Goal: Contribute content: Contribute content

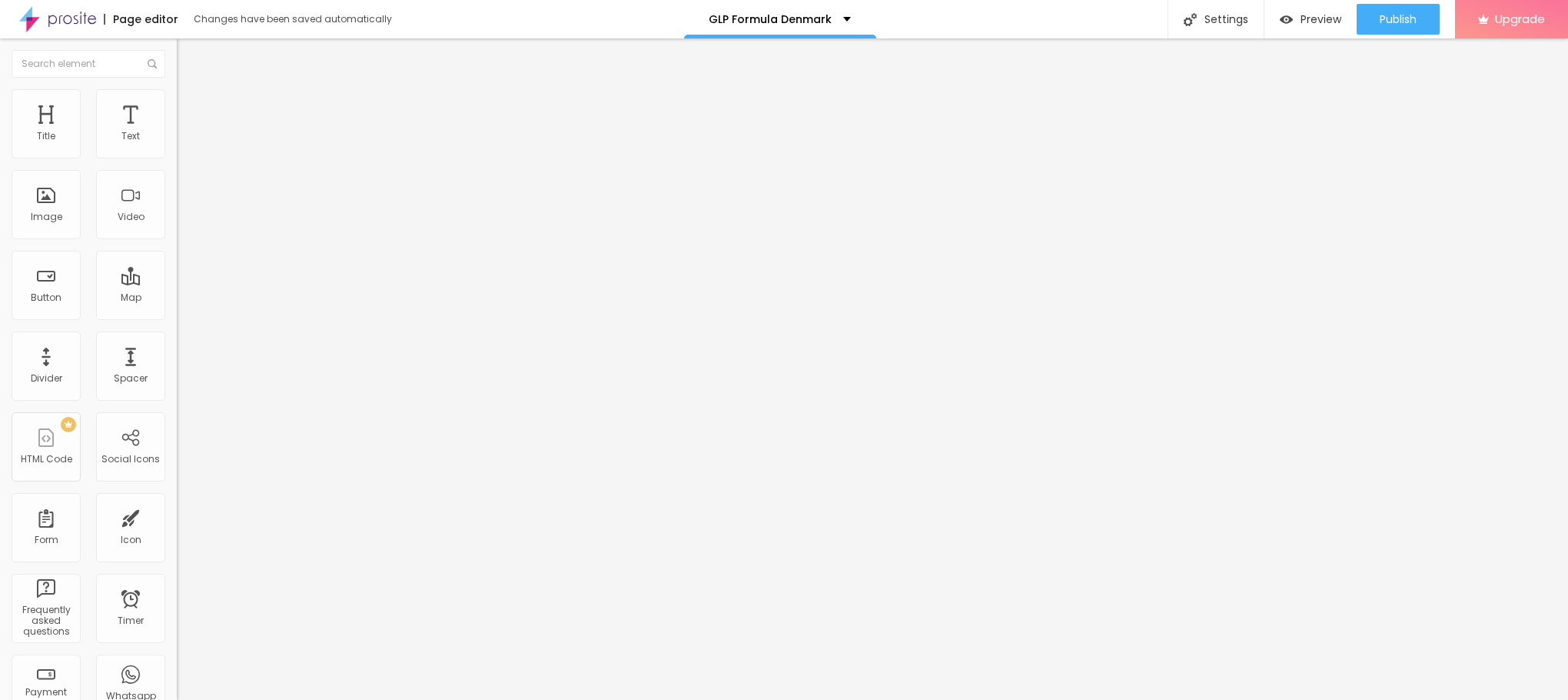
click at [177, 132] on span "Add image" at bounding box center [208, 125] width 63 height 13
click at [190, 104] on span "Style" at bounding box center [202, 99] width 22 height 13
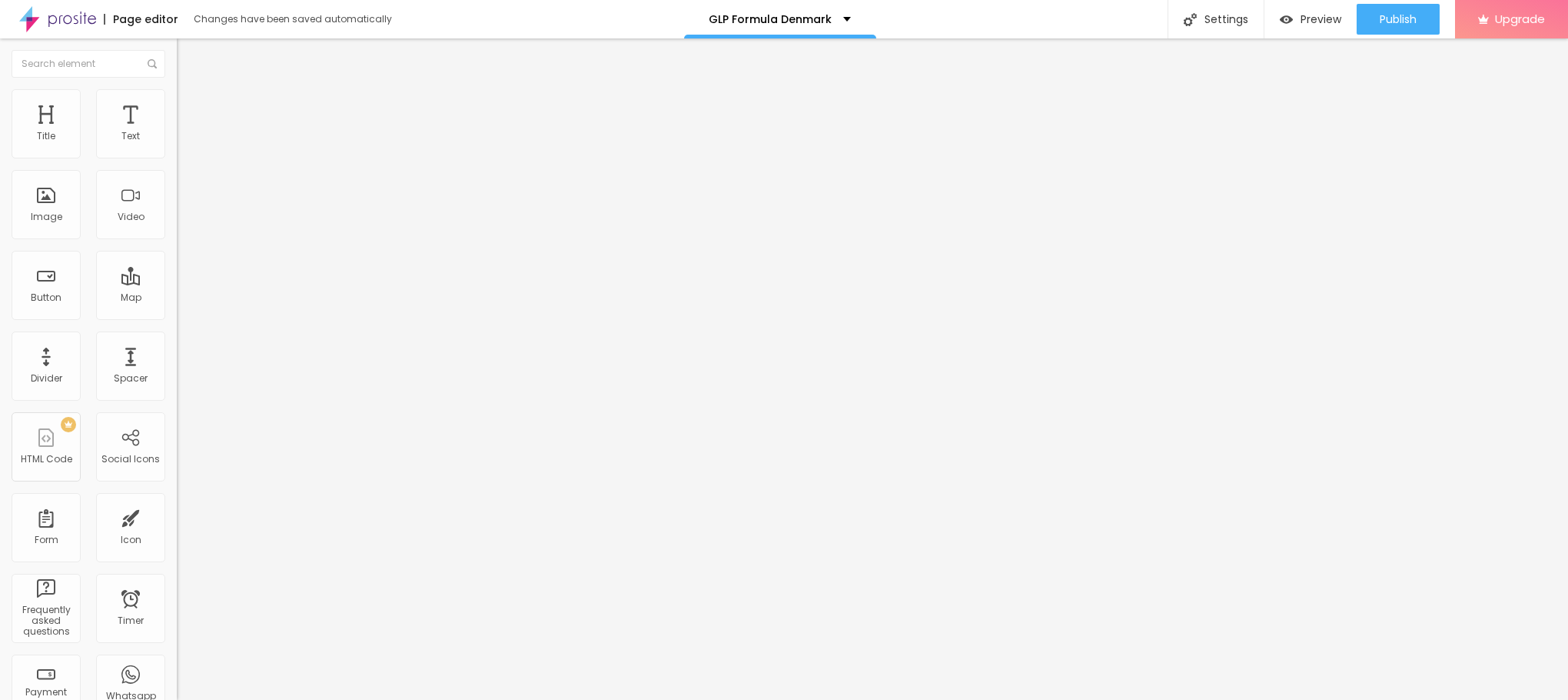
type input "95"
type input "90"
type input "85"
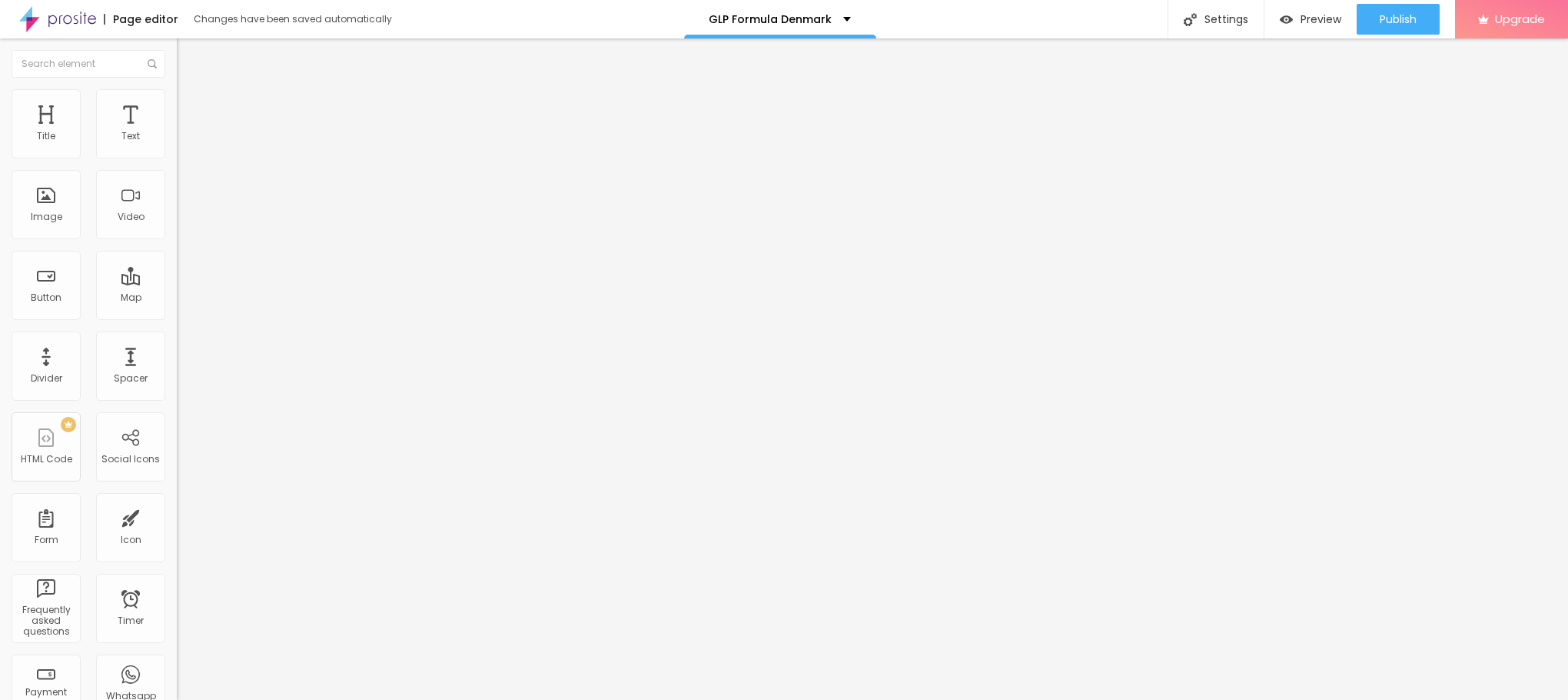
type input "85"
type input "80"
type input "75"
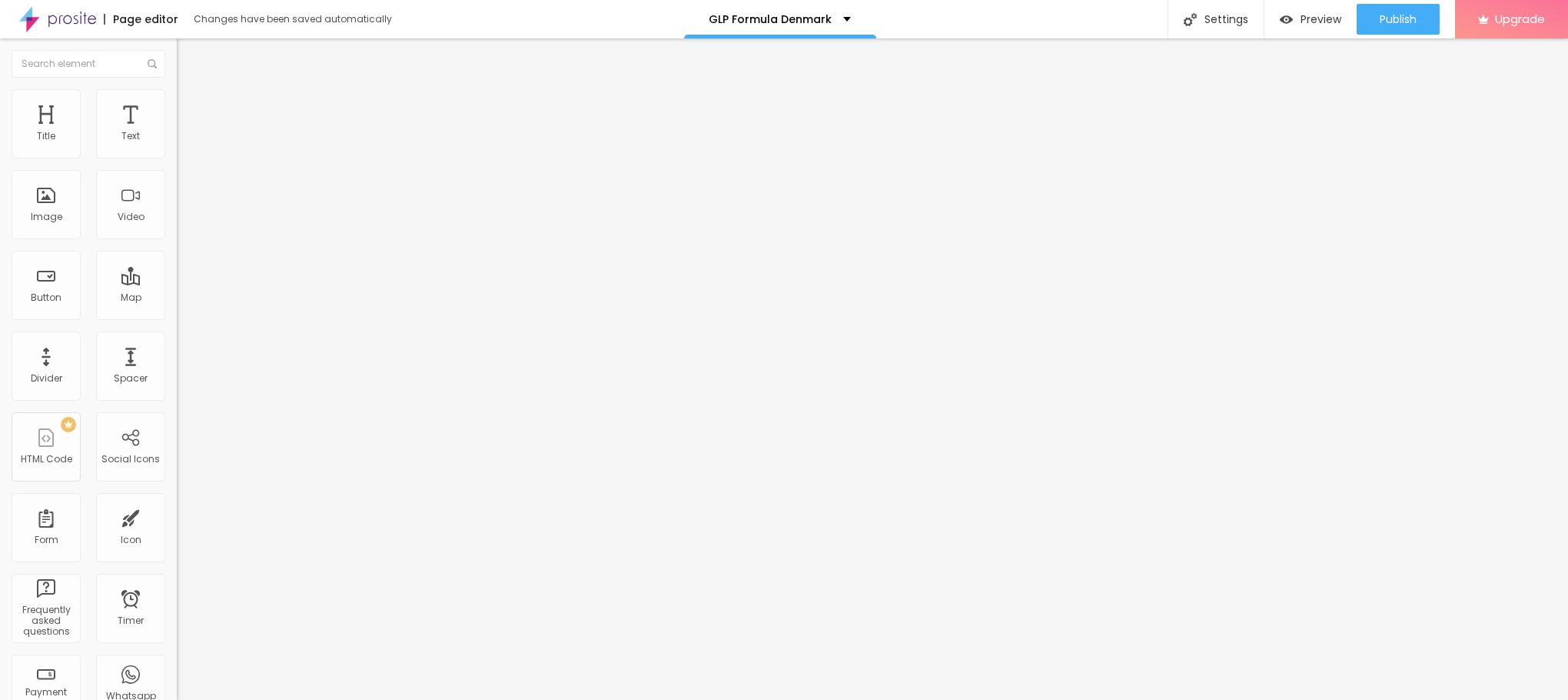
type input "70"
type input "65"
type input "60"
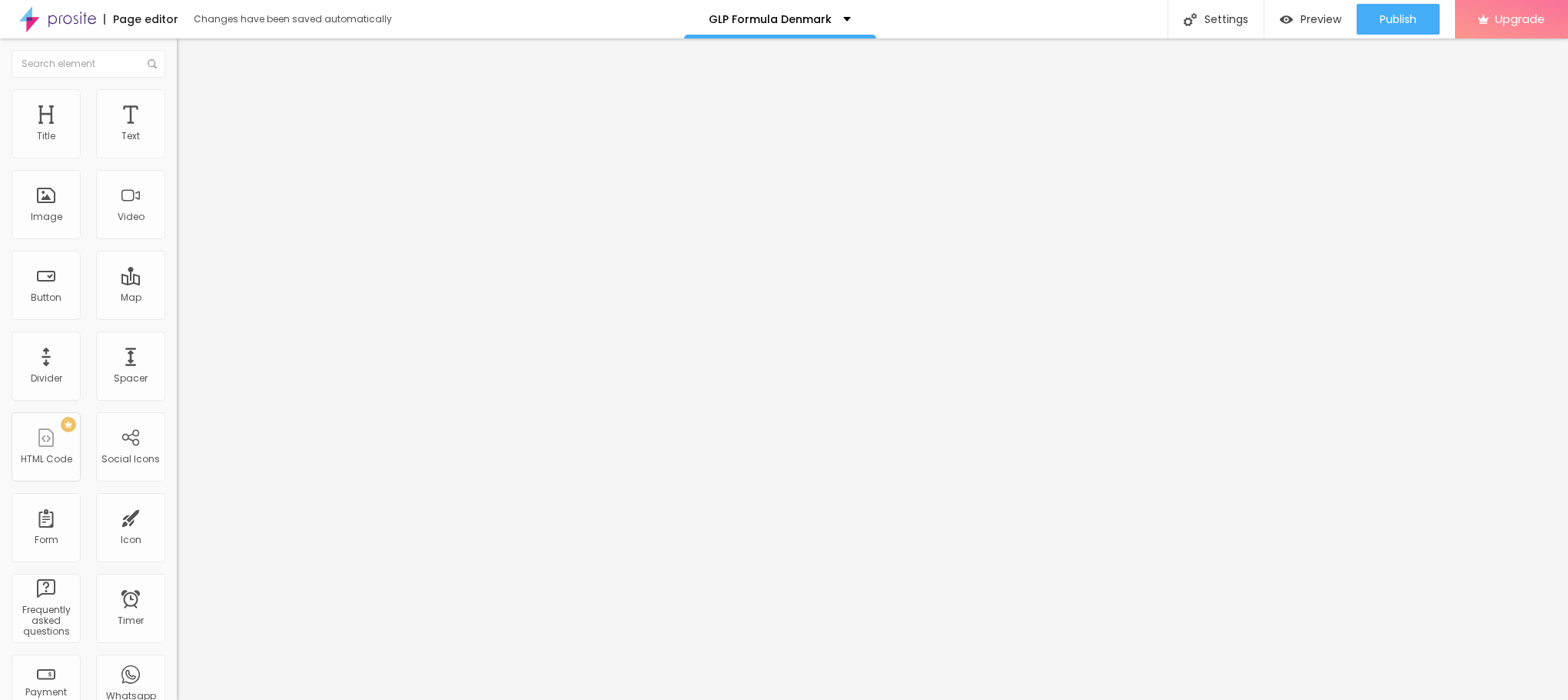
type input "60"
type input "55"
type input "50"
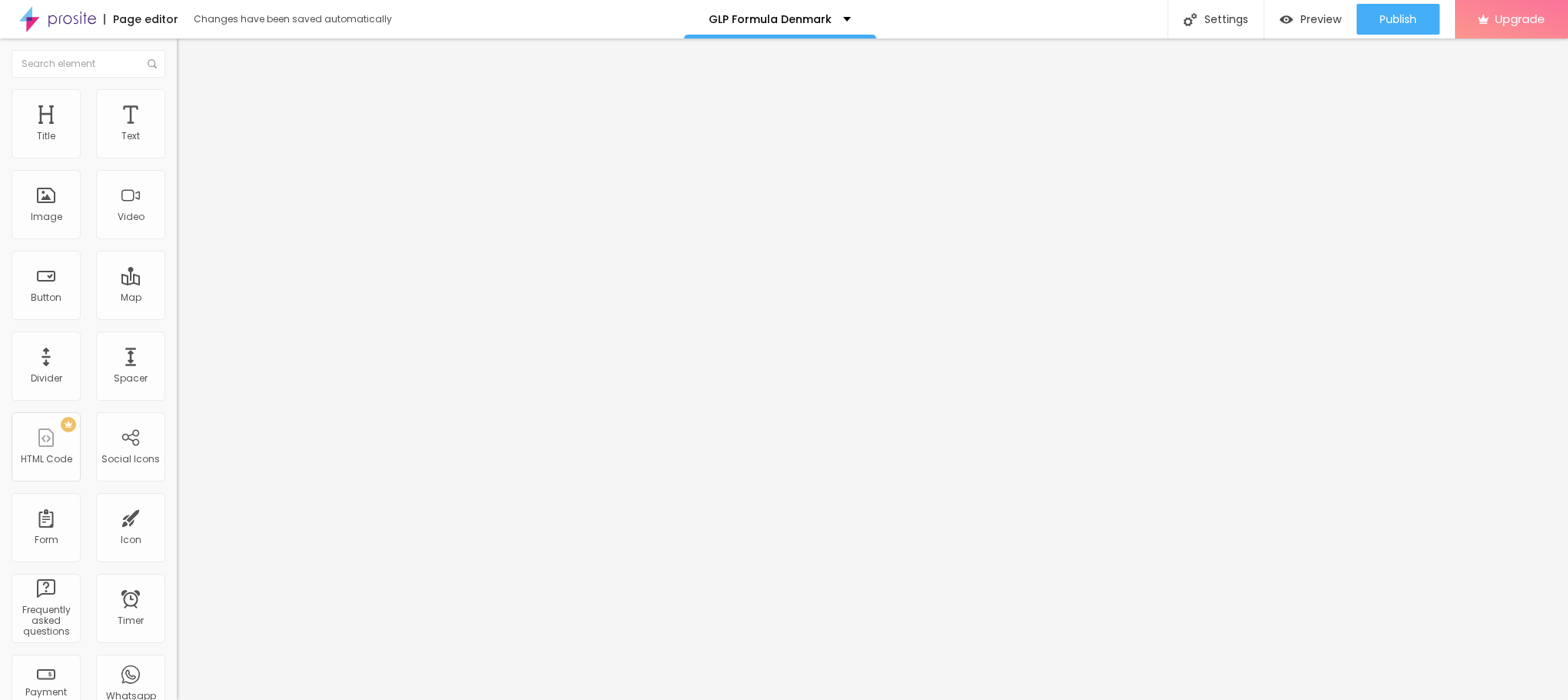
type input "45"
type input "40"
drag, startPoint x: 160, startPoint y: 171, endPoint x: 65, endPoint y: 162, distance: 95.4
type input "40"
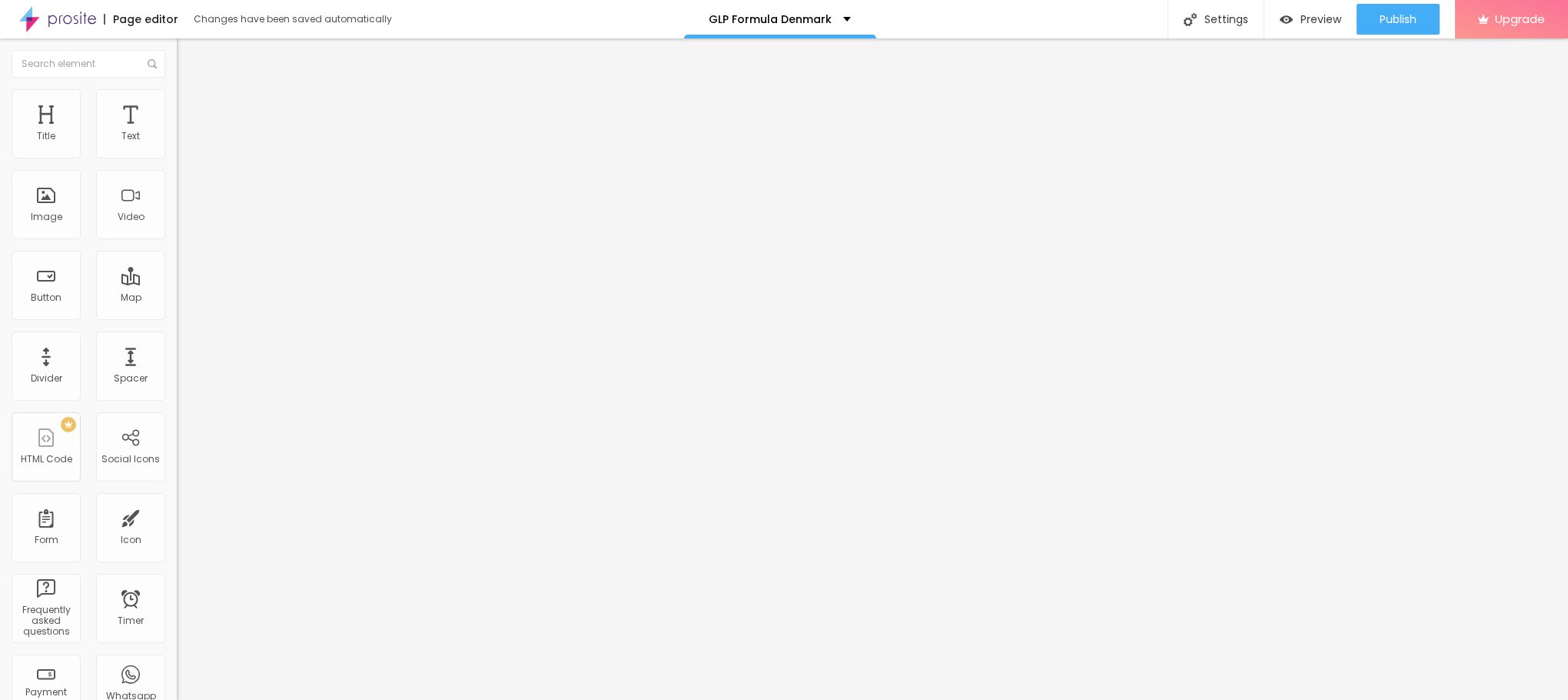
click at [177, 157] on input "range" at bounding box center [226, 151] width 99 height 12
click at [177, 89] on li "Content" at bounding box center [265, 82] width 177 height 15
click at [177, 316] on input "https://" at bounding box center [269, 308] width 185 height 15
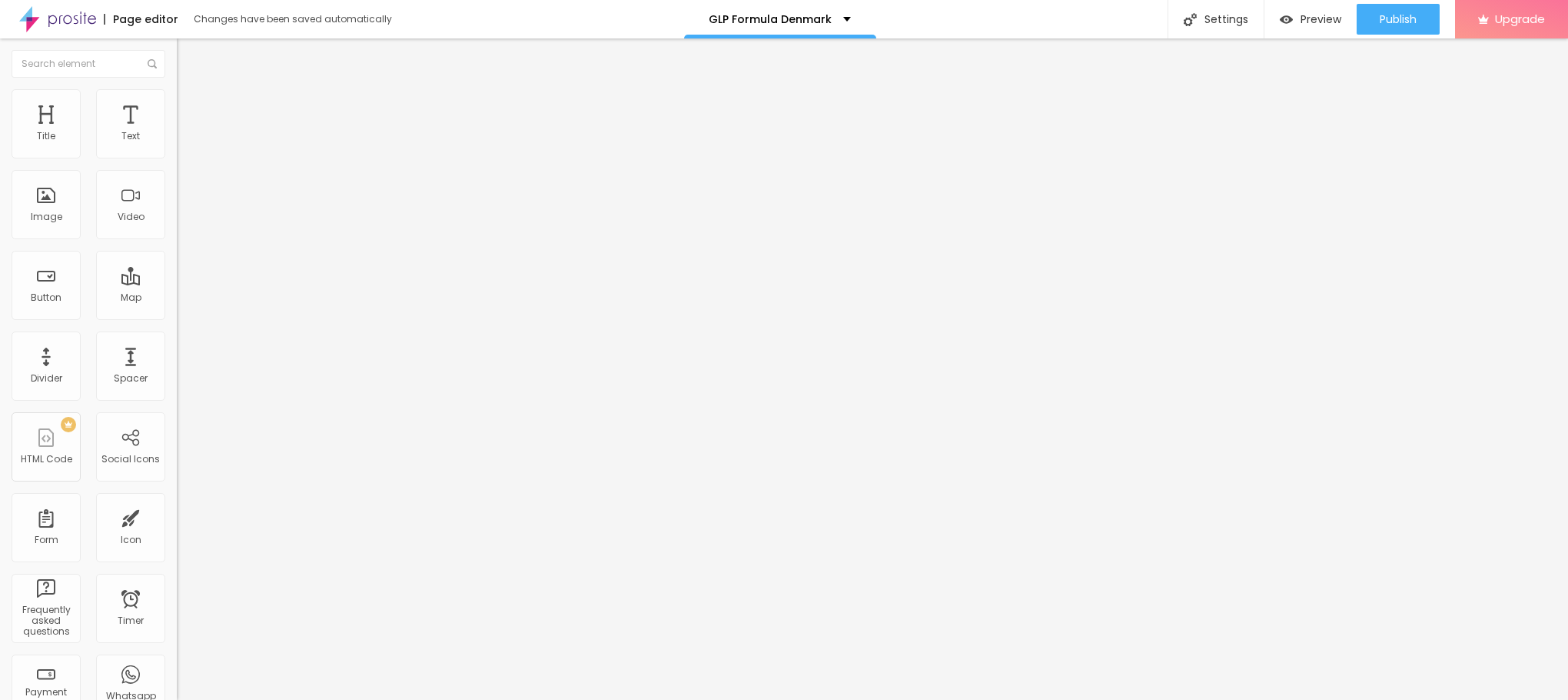
paste input "[DOMAIN_NAME][URL]"
type input "[URL][DOMAIN_NAME]"
click at [177, 56] on button "Edit Image" at bounding box center [265, 56] width 177 height 36
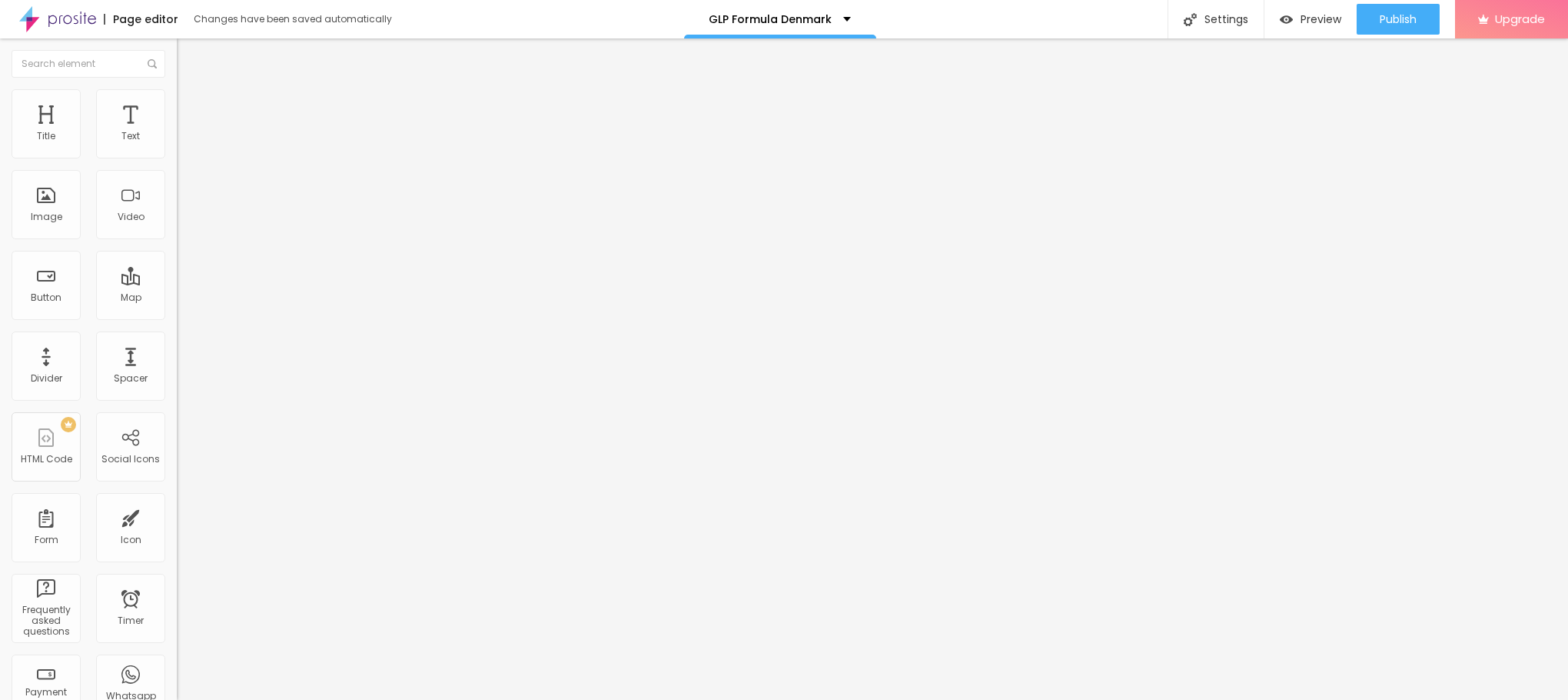
click at [177, 145] on input "Click me" at bounding box center [269, 137] width 185 height 15
paste input "👇😍Køb Nu😍👇"
type input "👇😍Køb Nu😍👇"
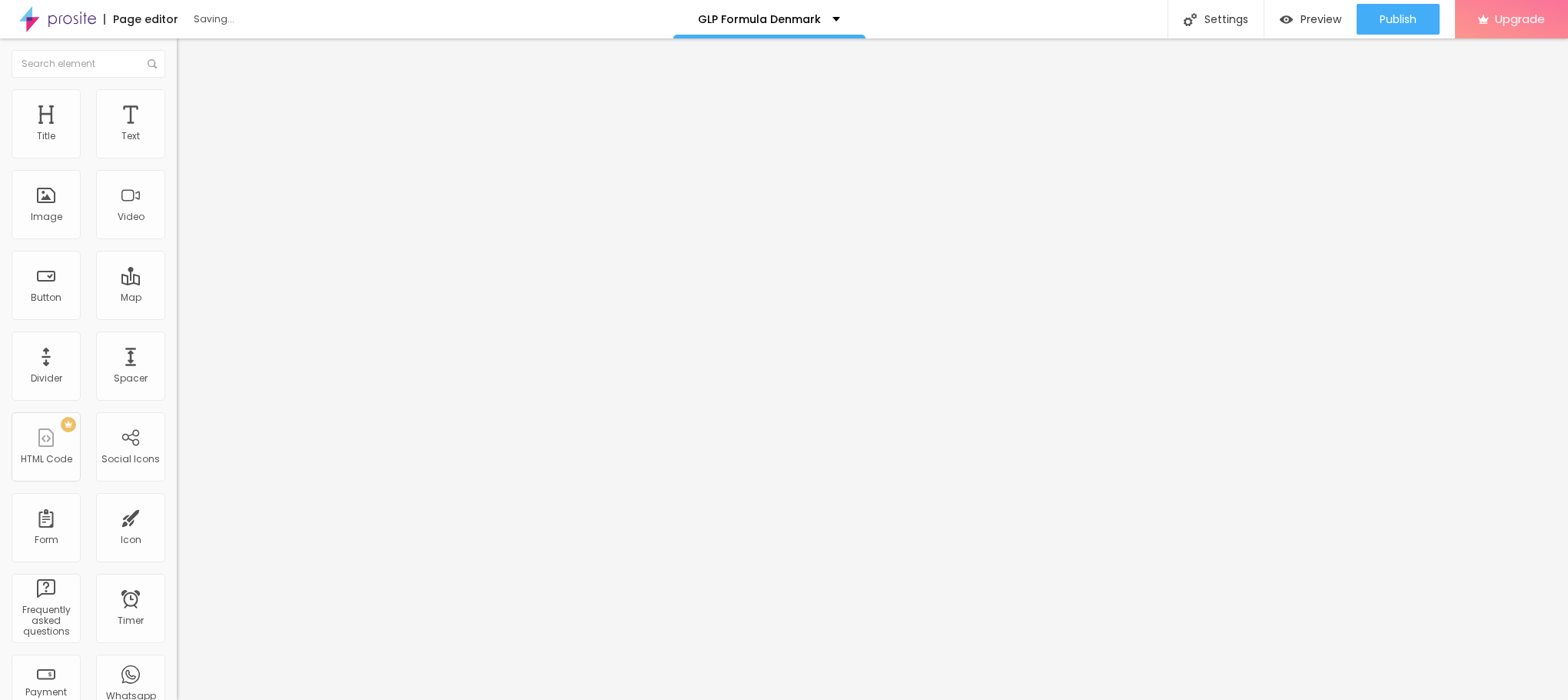
click at [177, 316] on input "https://" at bounding box center [269, 309] width 185 height 15
paste input "[DOMAIN_NAME][URL]"
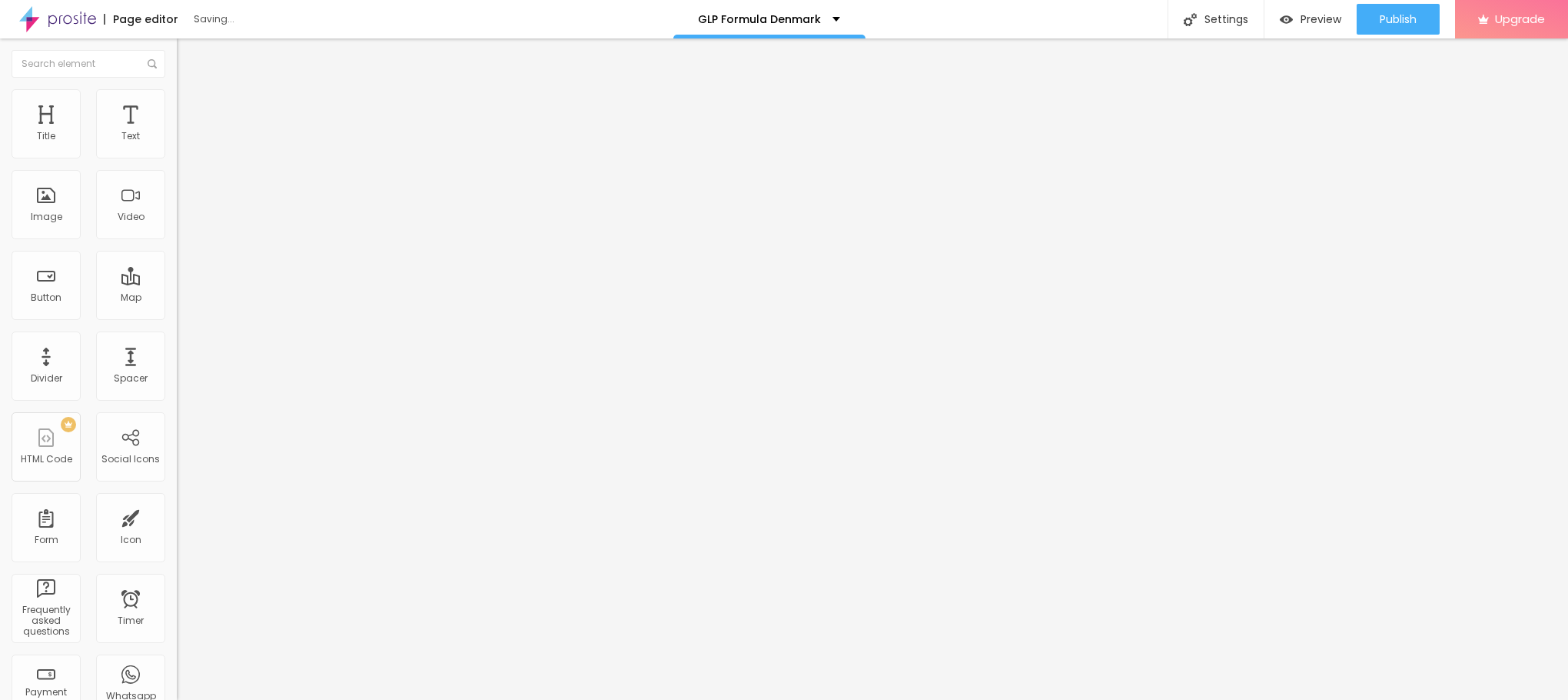
type input "[URL][DOMAIN_NAME]"
click at [188, 50] on div "Edit Button" at bounding box center [229, 56] width 82 height 12
click at [177, 228] on button "button" at bounding box center [187, 219] width 21 height 16
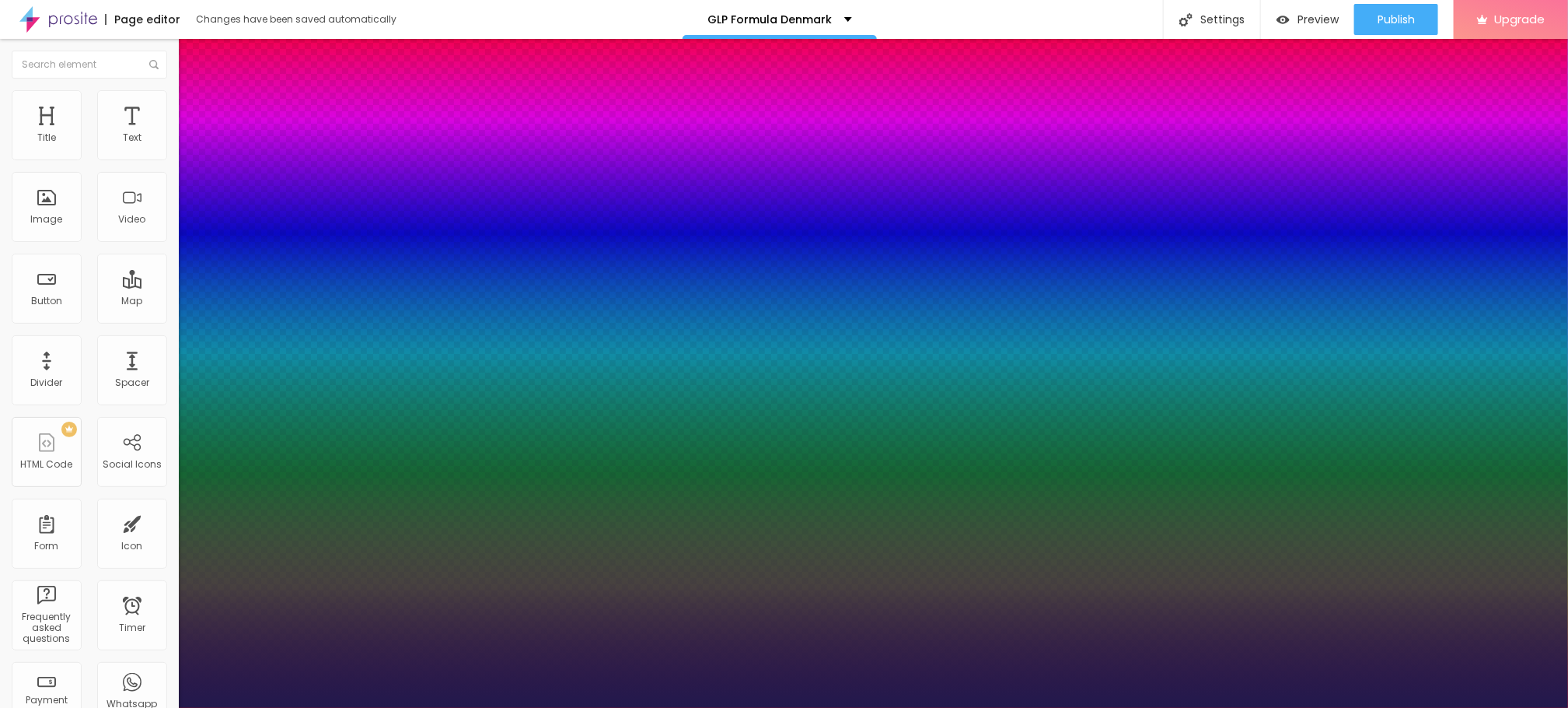
type input "1"
type input "24"
type input "1"
type input "31"
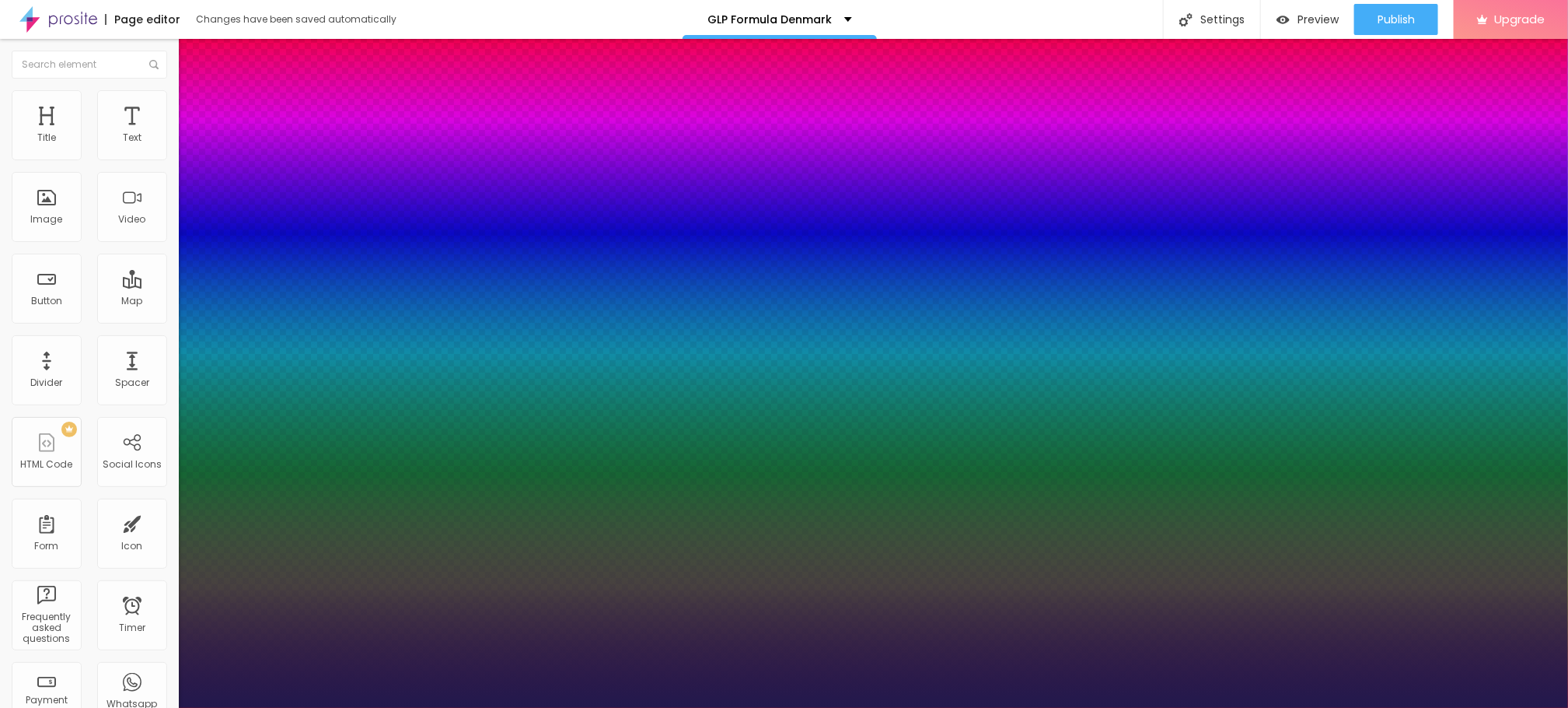
type input "31"
type input "1"
type input "32"
type input "1"
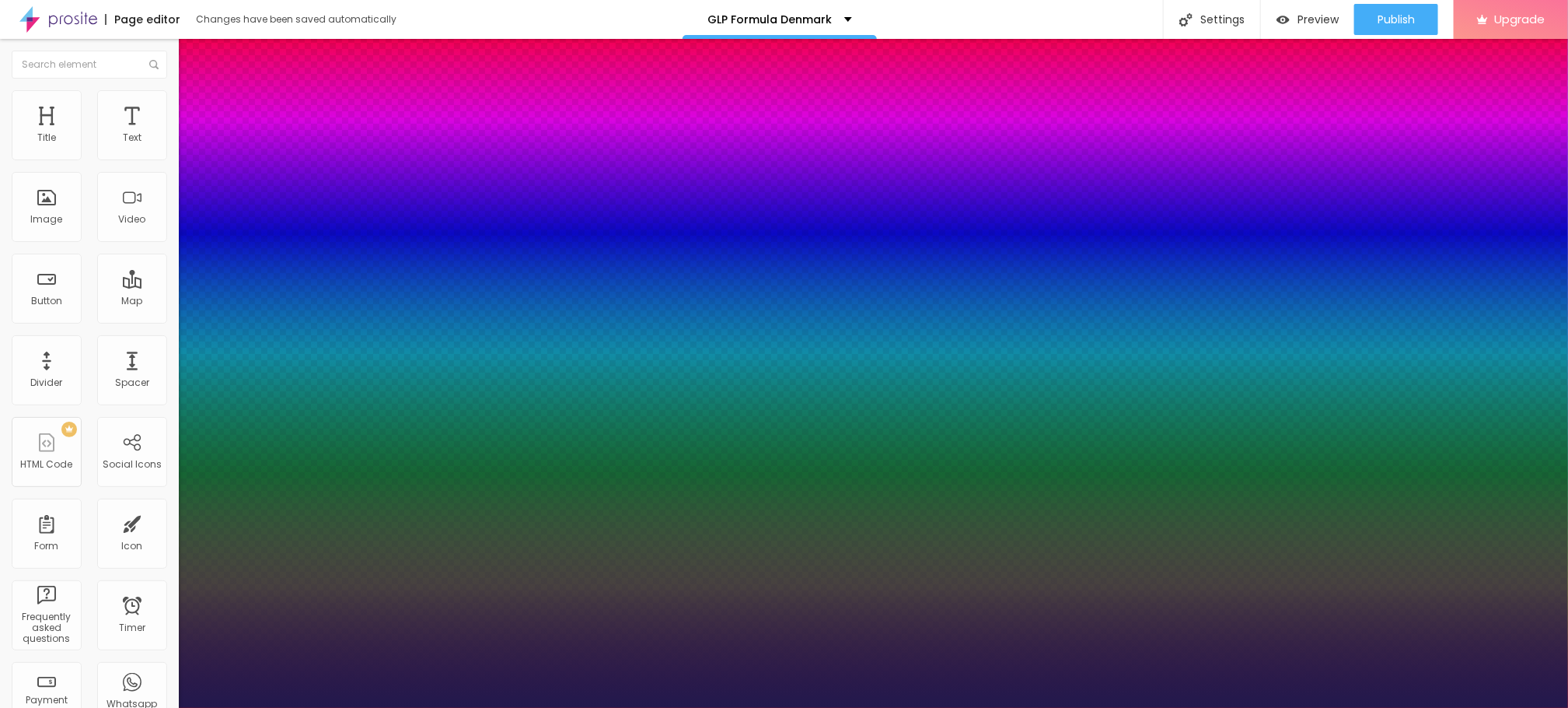
type input "33"
type input "1"
type input "34"
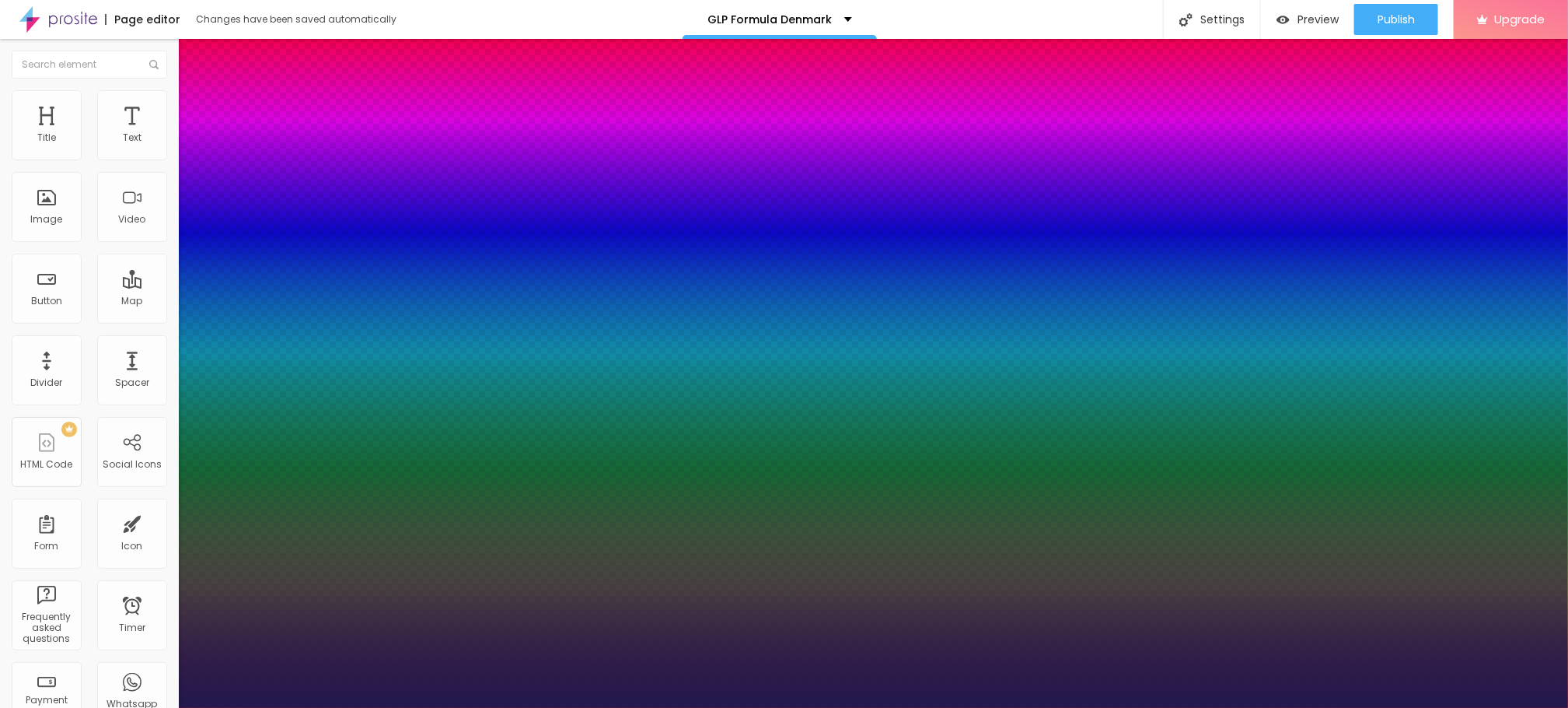
type input "1"
type input "36"
type input "1"
type input "37"
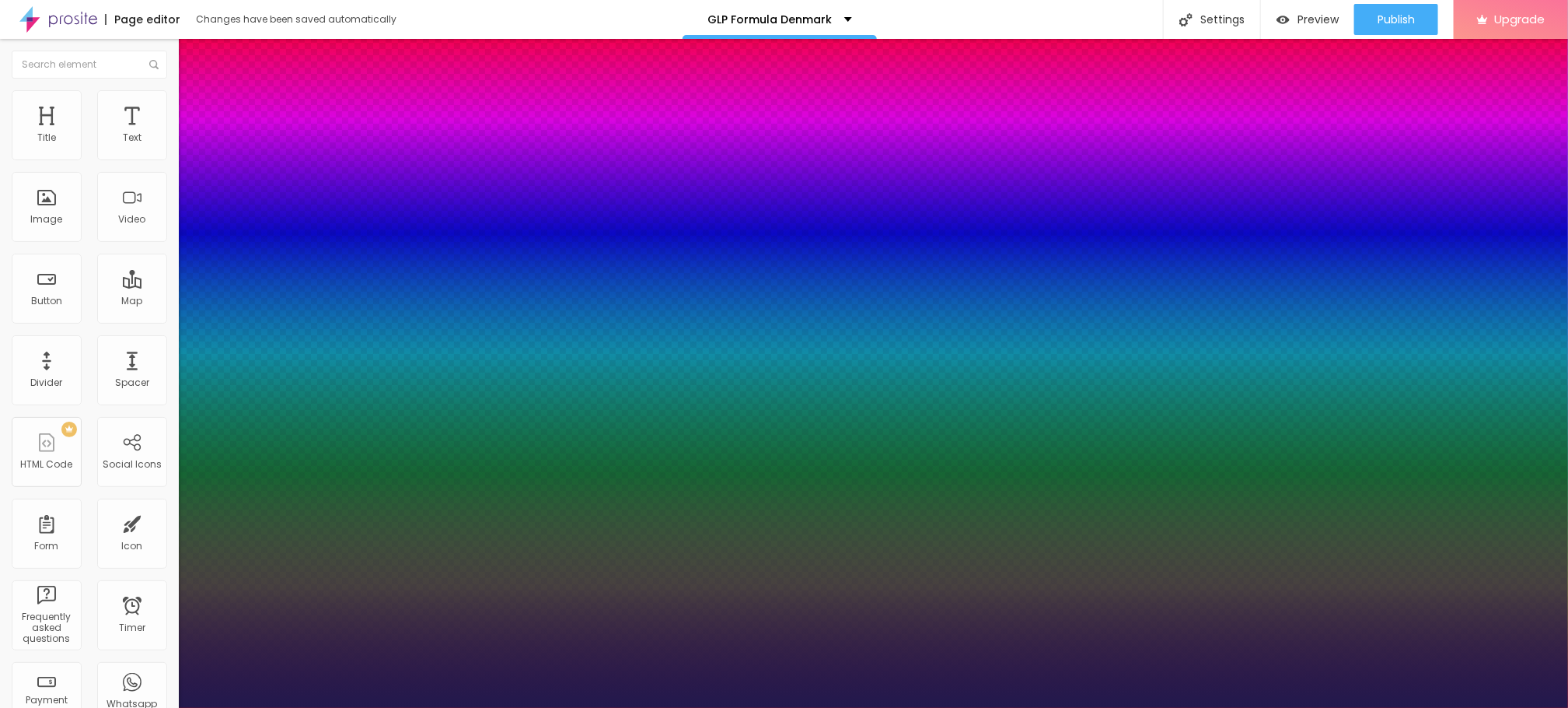
type input "37"
type input "1"
type input "38"
type input "1"
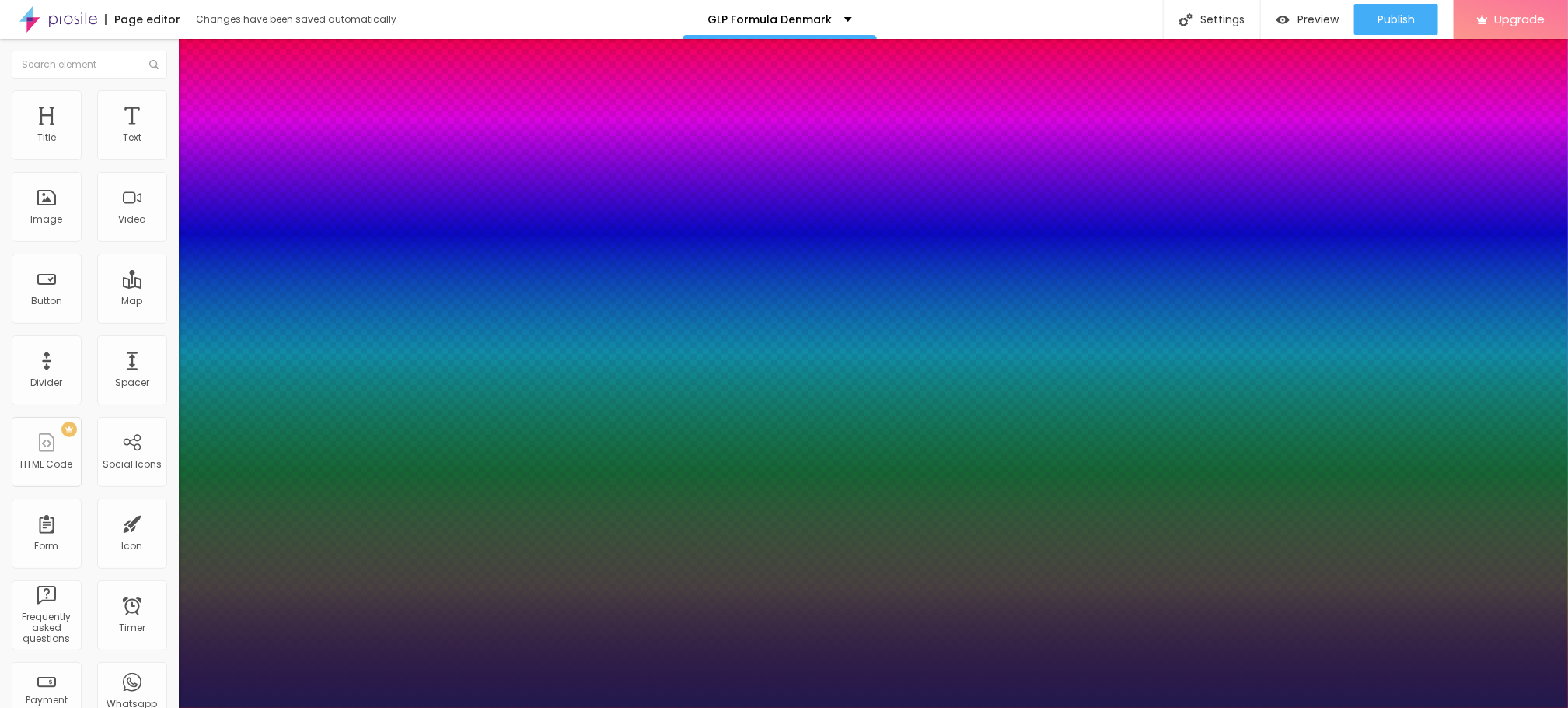
type input "40"
type input "1"
type input "41"
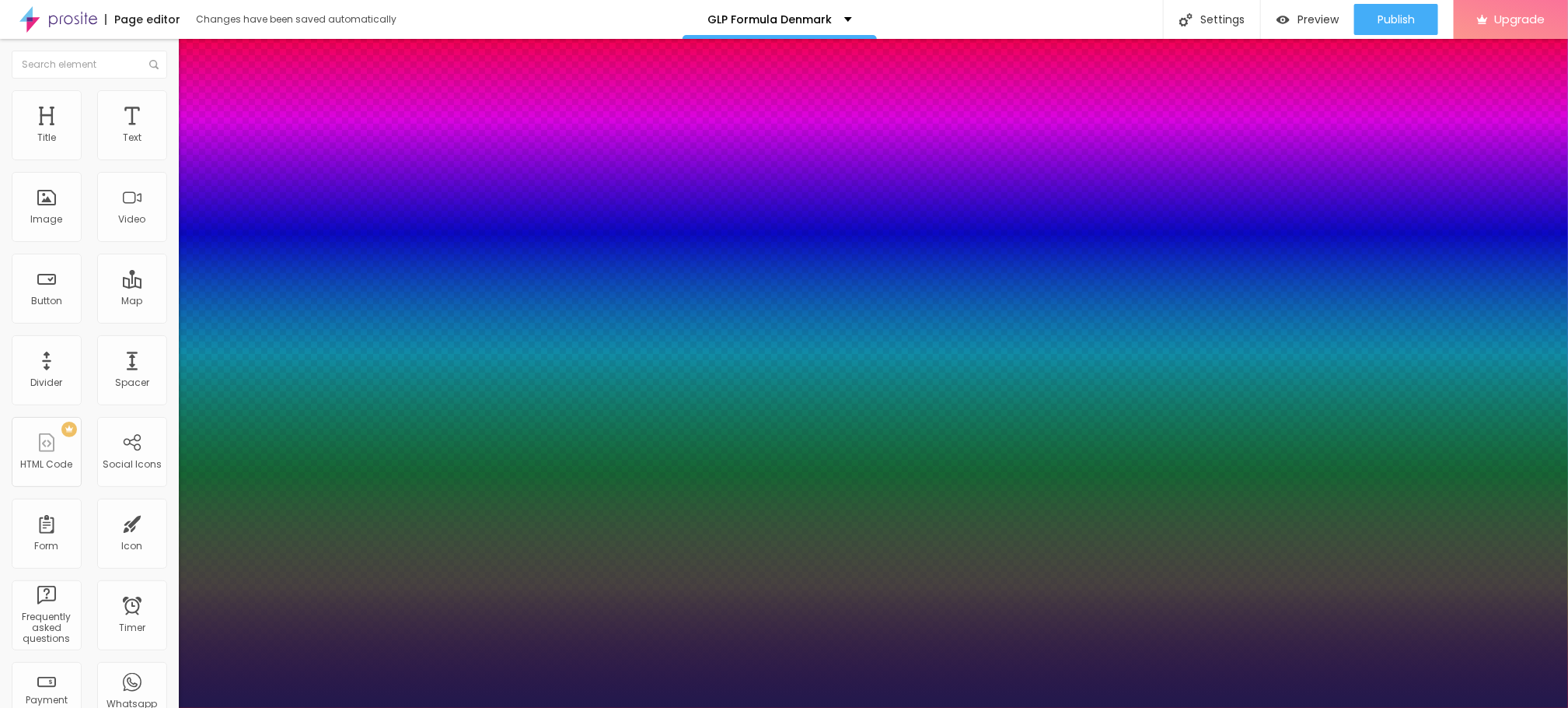
type input "1"
type input "42"
type input "1"
type input "44"
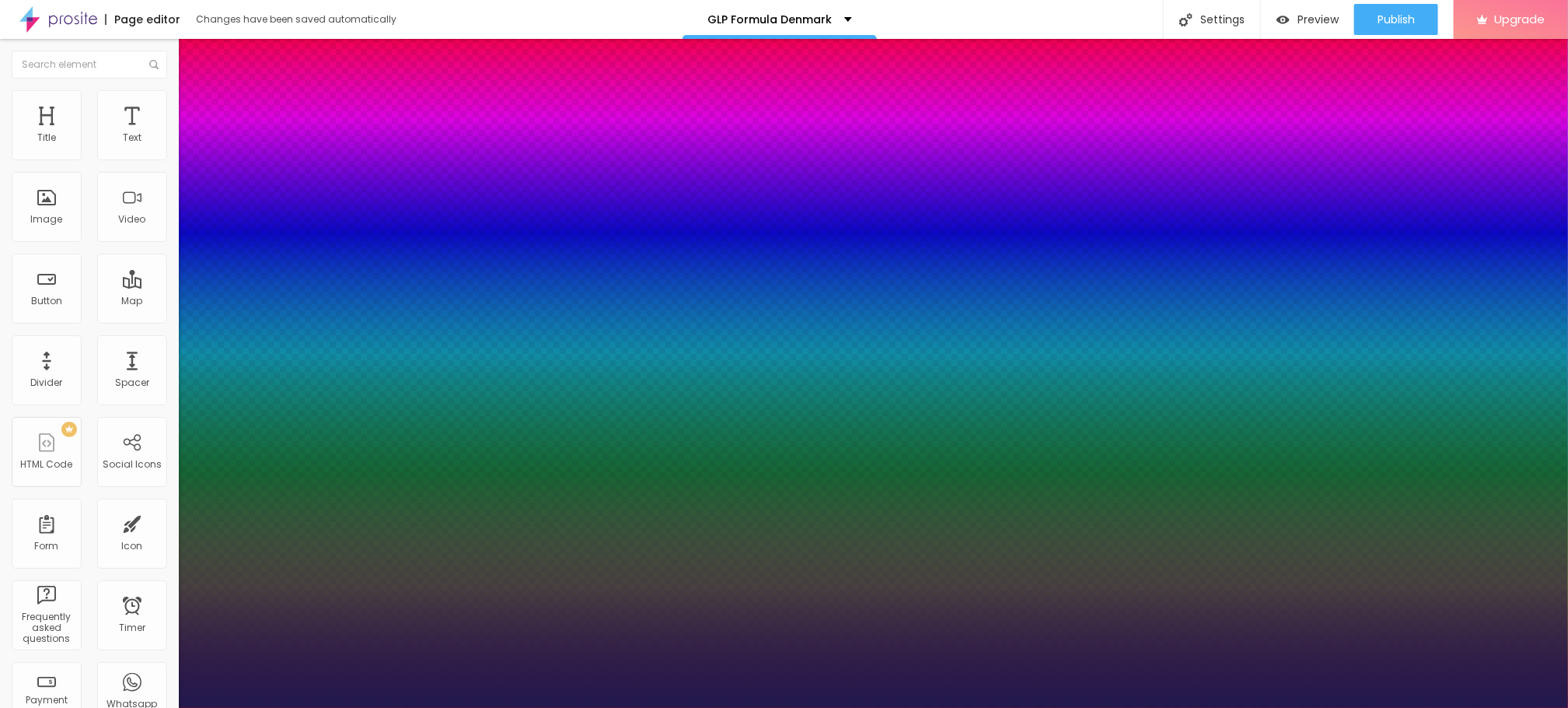
type input "44"
type input "1"
type input "45"
type input "1"
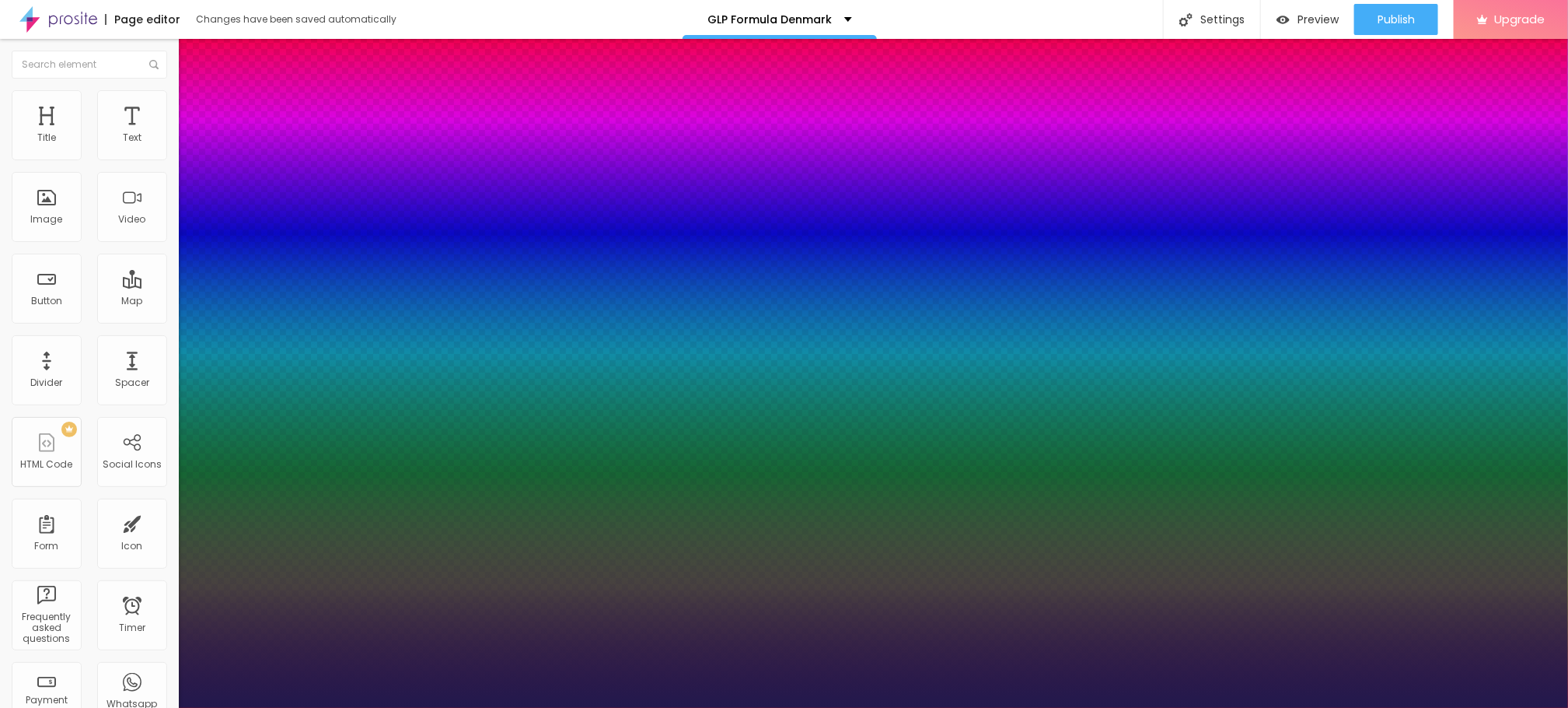
type input "46"
type input "1"
type input "47"
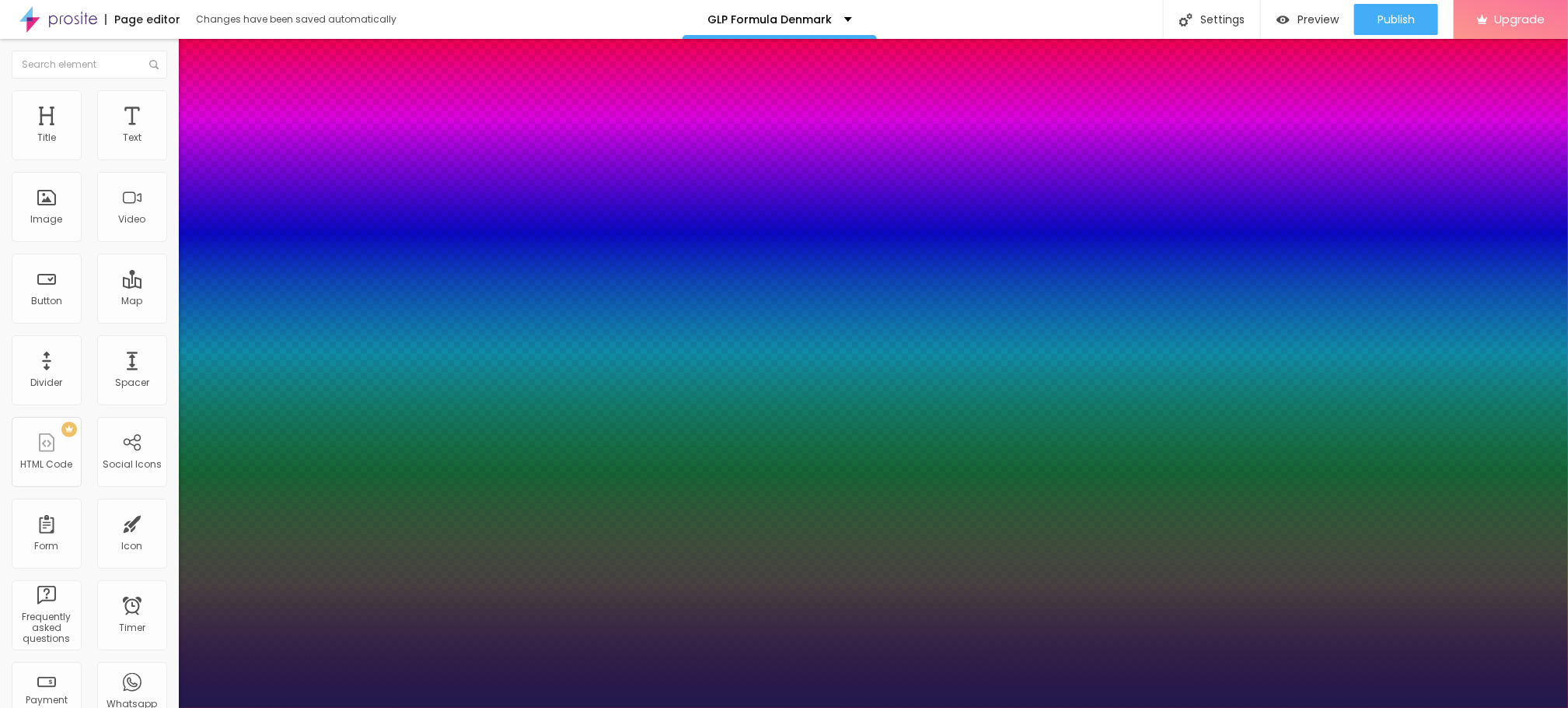
type input "1"
drag, startPoint x: 213, startPoint y: 436, endPoint x: 248, endPoint y: 439, distance: 35.1
type input "47"
click at [835, 707] on div at bounding box center [784, 708] width 1568 height 0
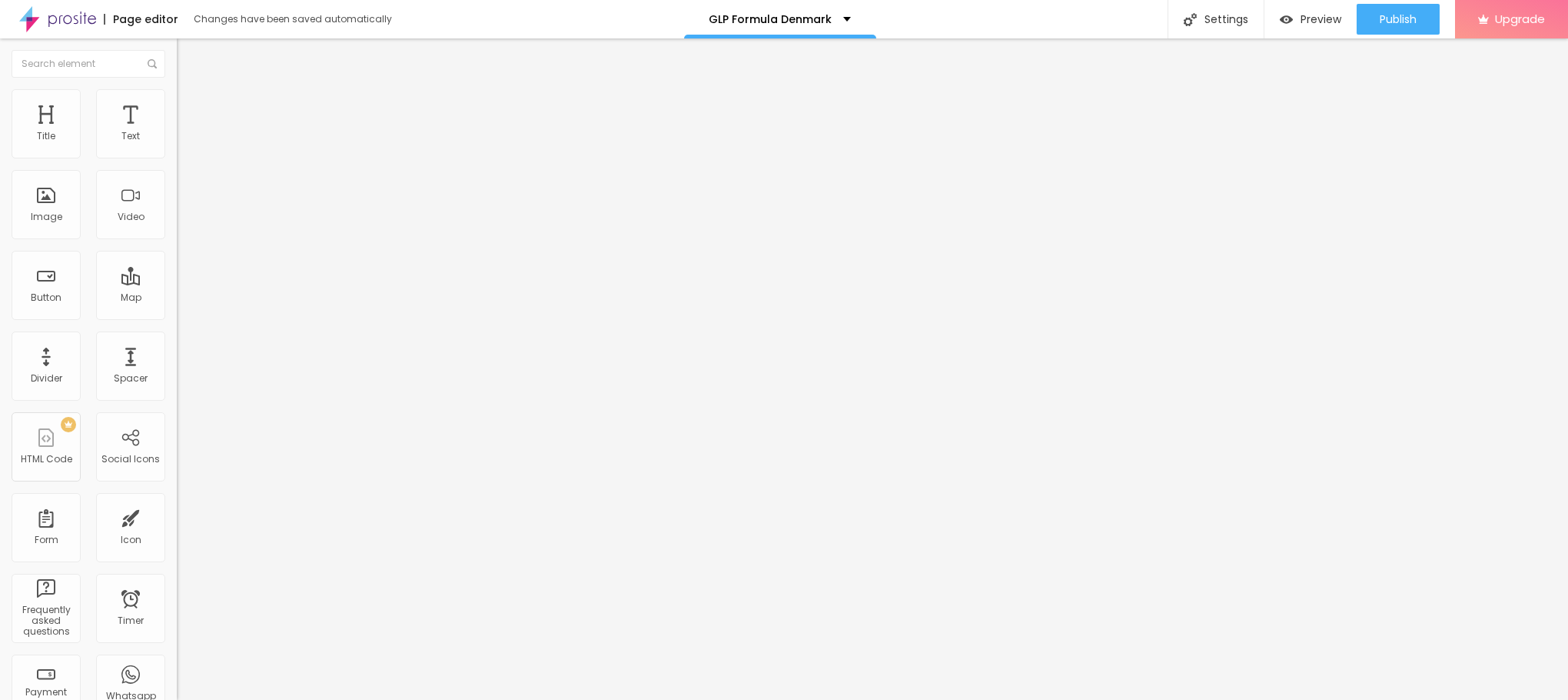
click at [177, 148] on button "button" at bounding box center [187, 139] width 21 height 16
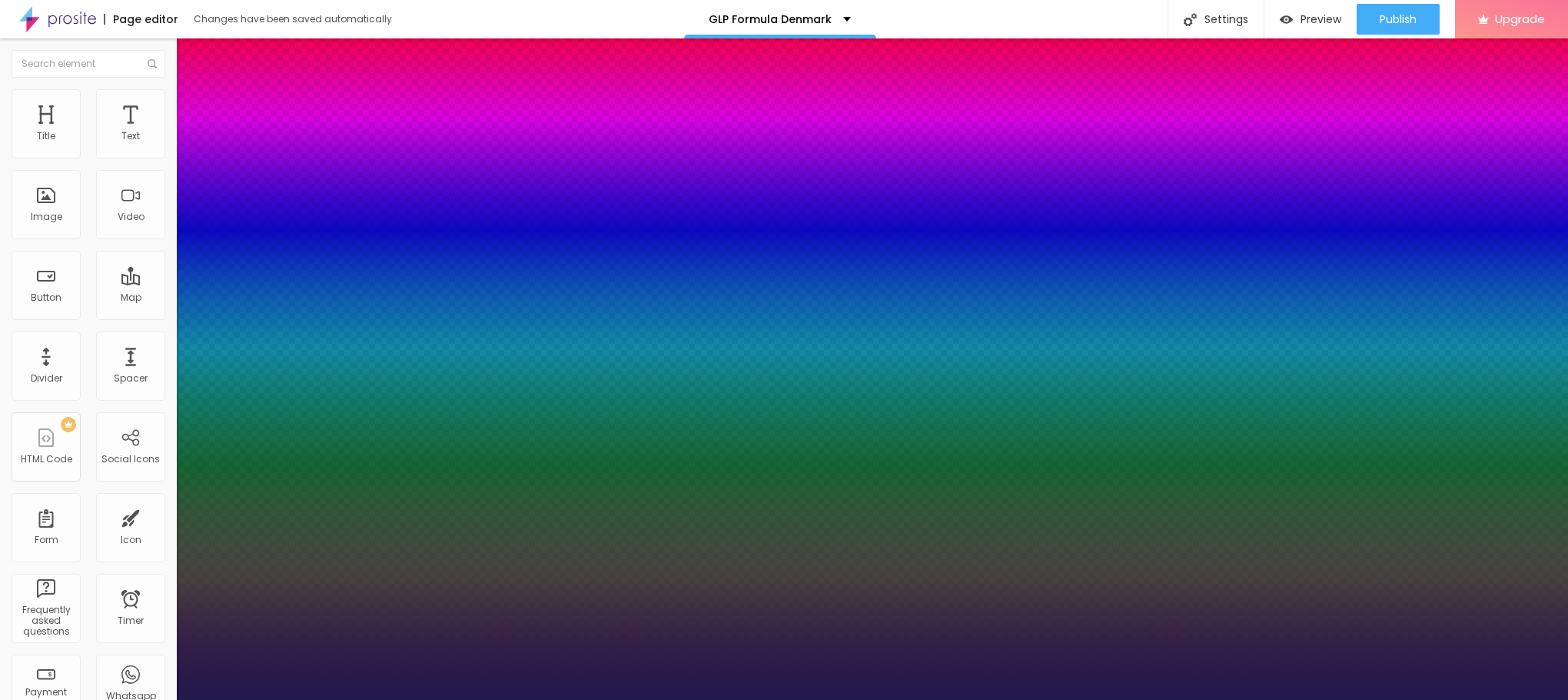
type input "26"
type input "1"
type input "28"
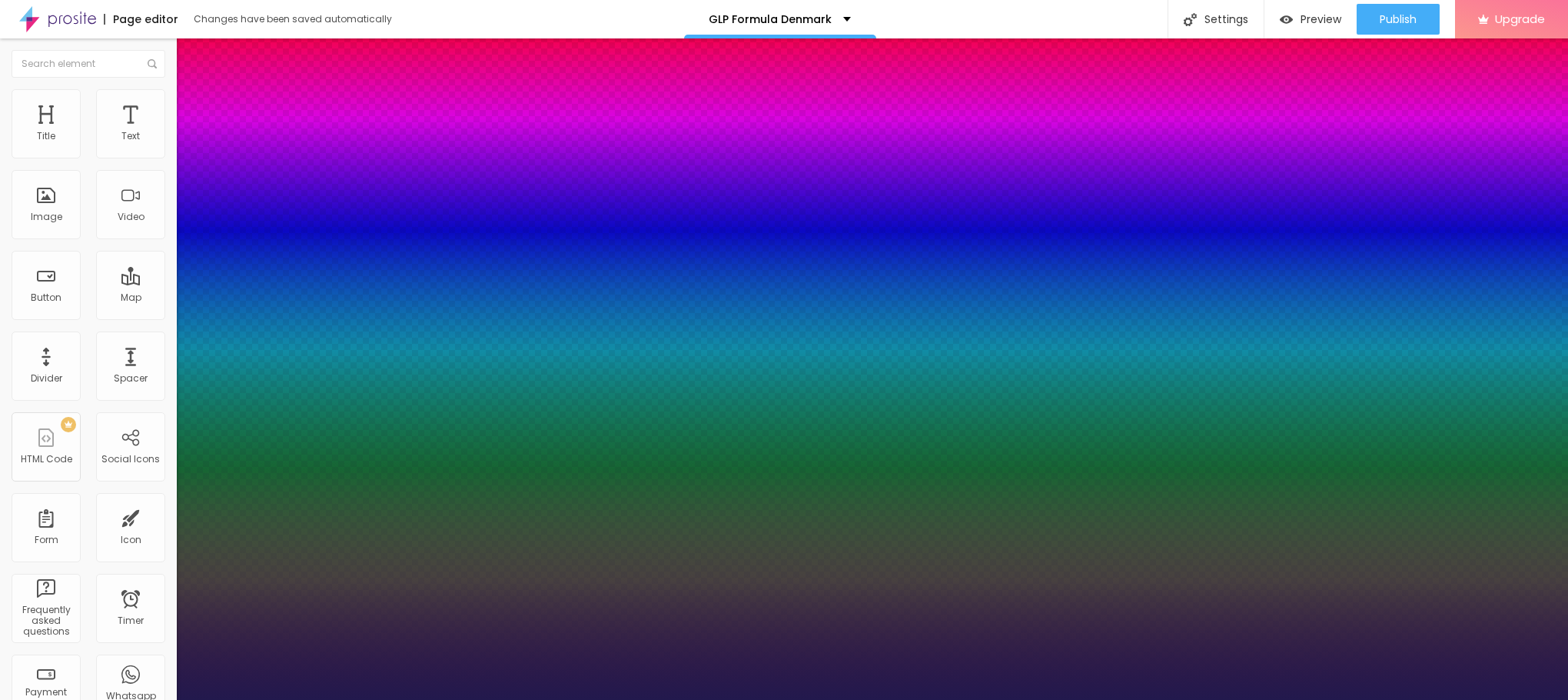
type input "1"
drag, startPoint x: 210, startPoint y: 259, endPoint x: 222, endPoint y: 260, distance: 12.0
type input "28"
type input "1"
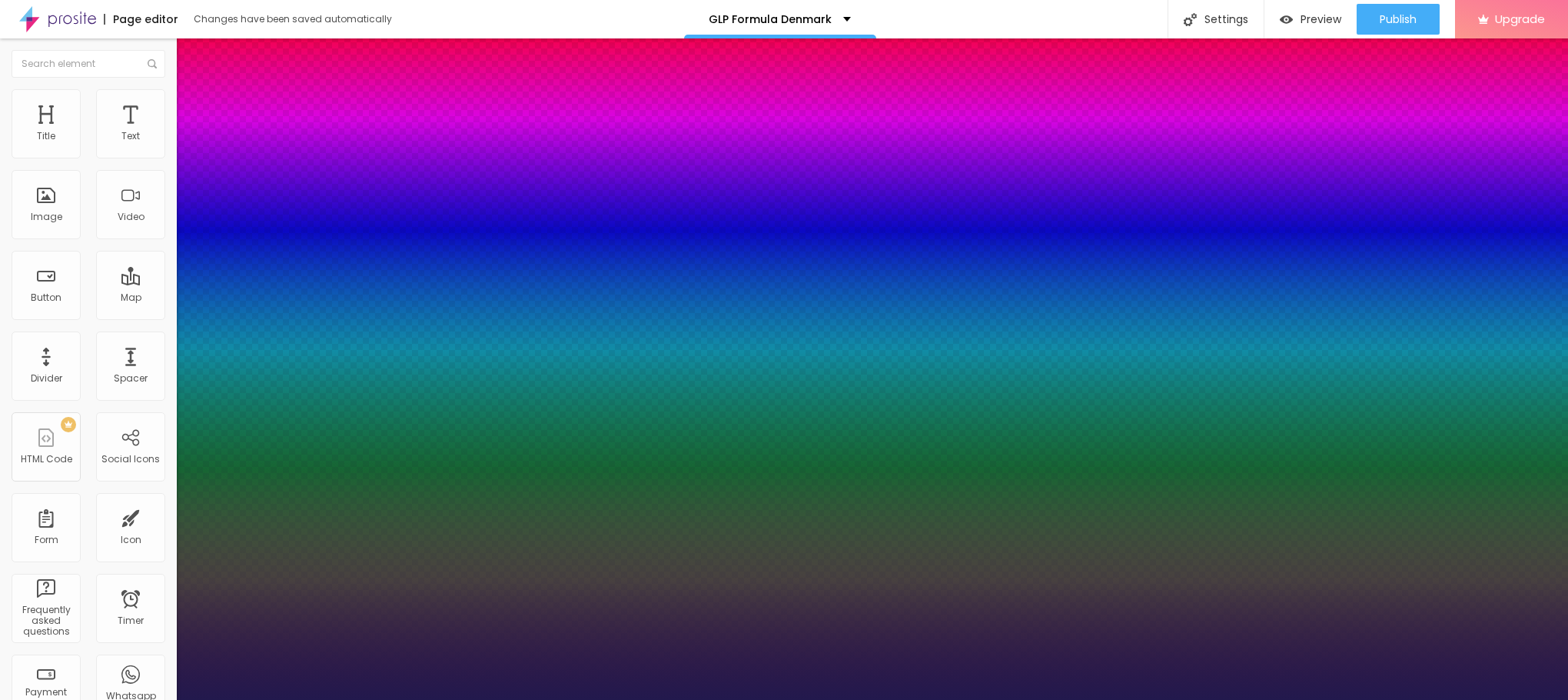
drag, startPoint x: 222, startPoint y: 265, endPoint x: 213, endPoint y: 265, distance: 9.0
type input "29"
type input "1"
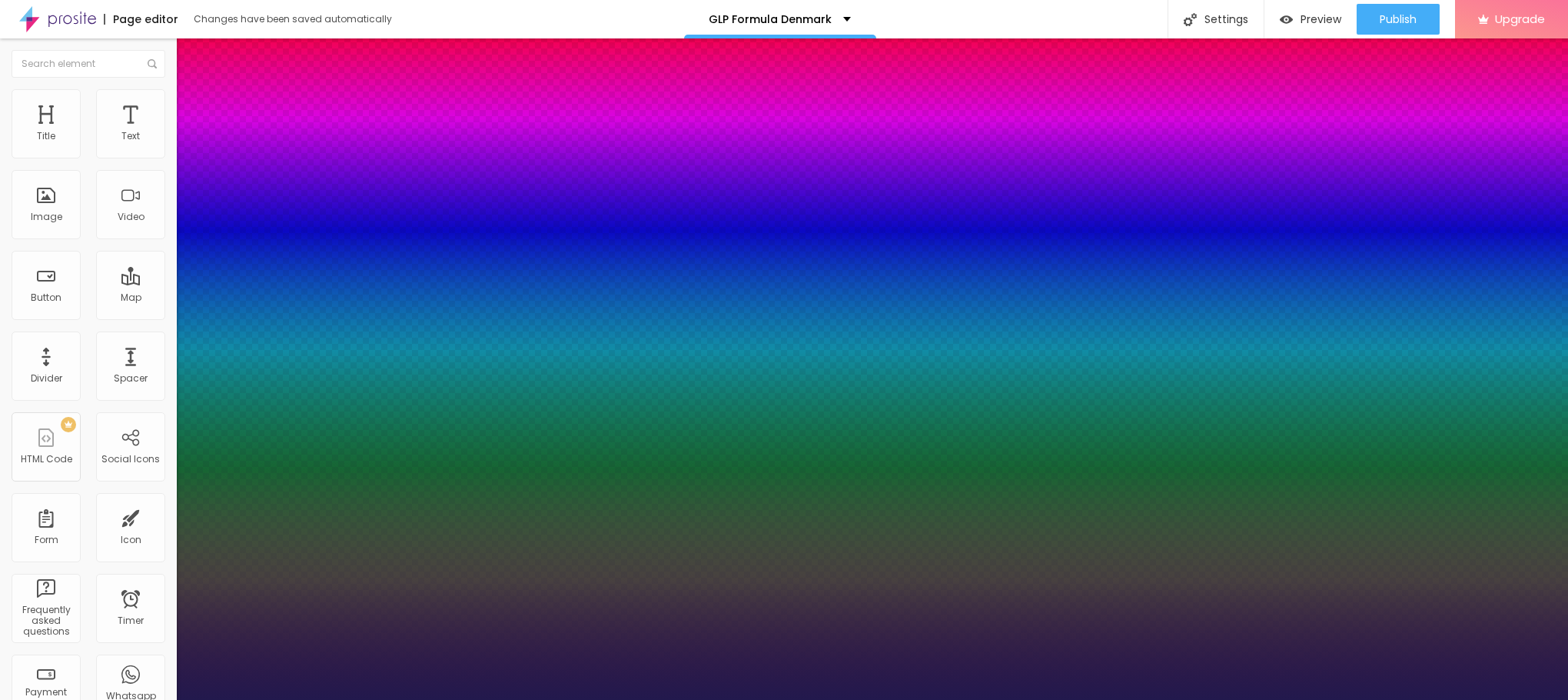
type input "28"
type input "1"
type input "26"
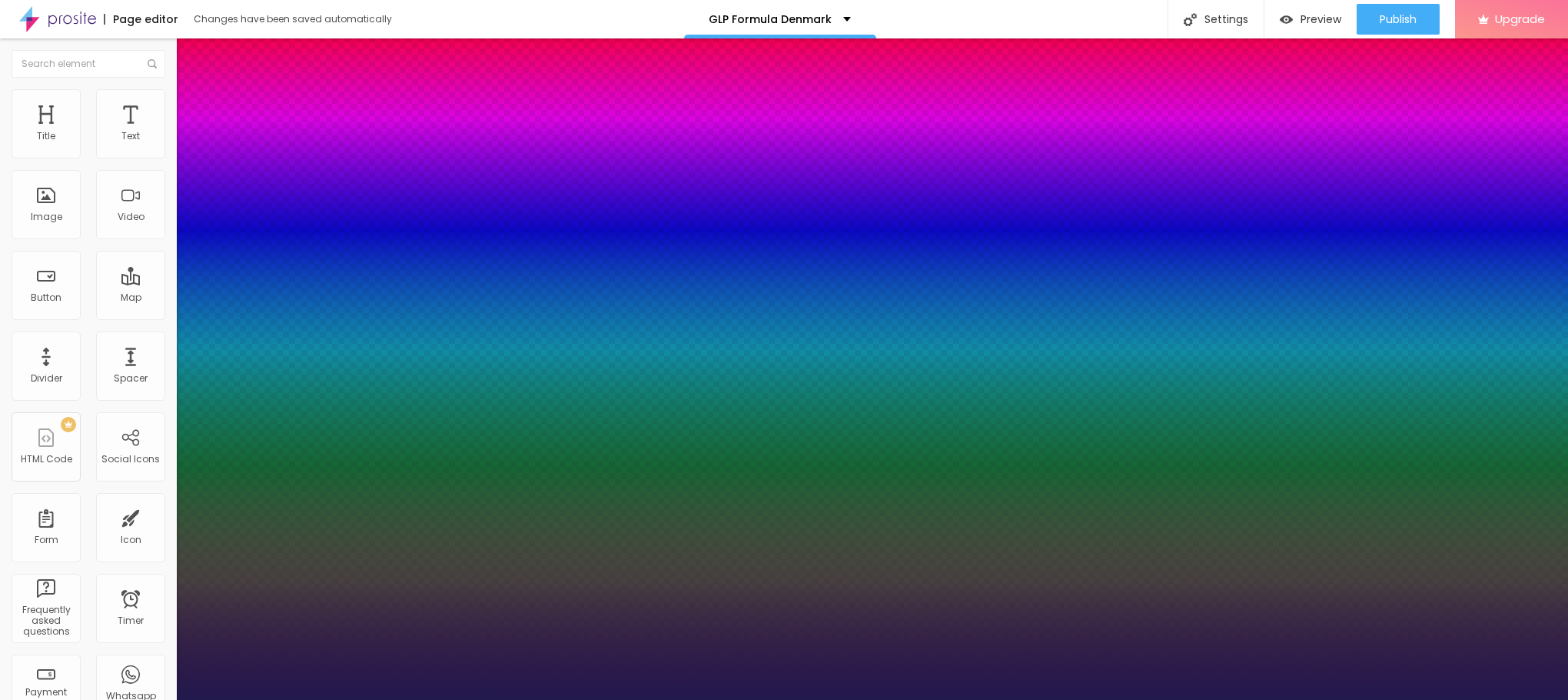
type input "1"
type input "25"
type input "1"
type input "23"
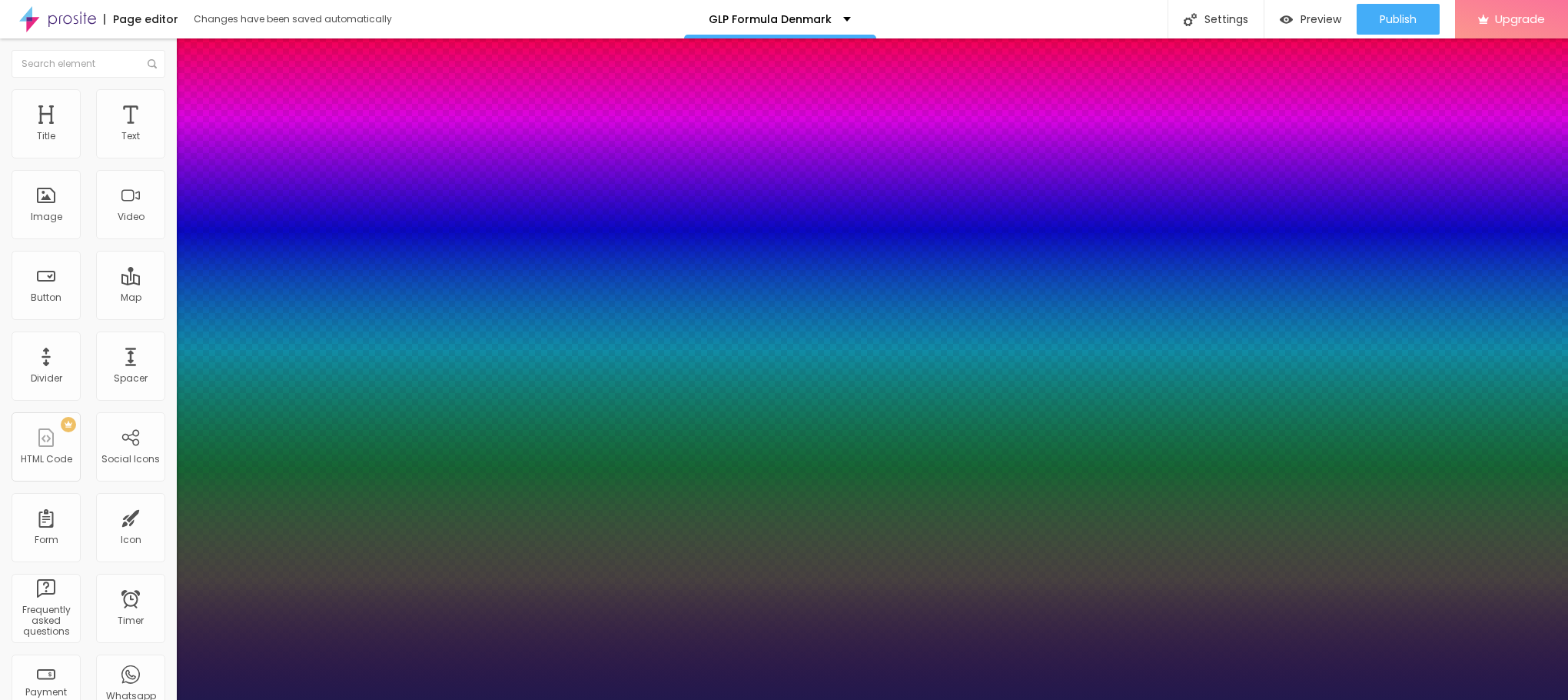
type input "23"
type input "1"
drag, startPoint x: 224, startPoint y: 261, endPoint x: 217, endPoint y: 263, distance: 7.3
type input "23"
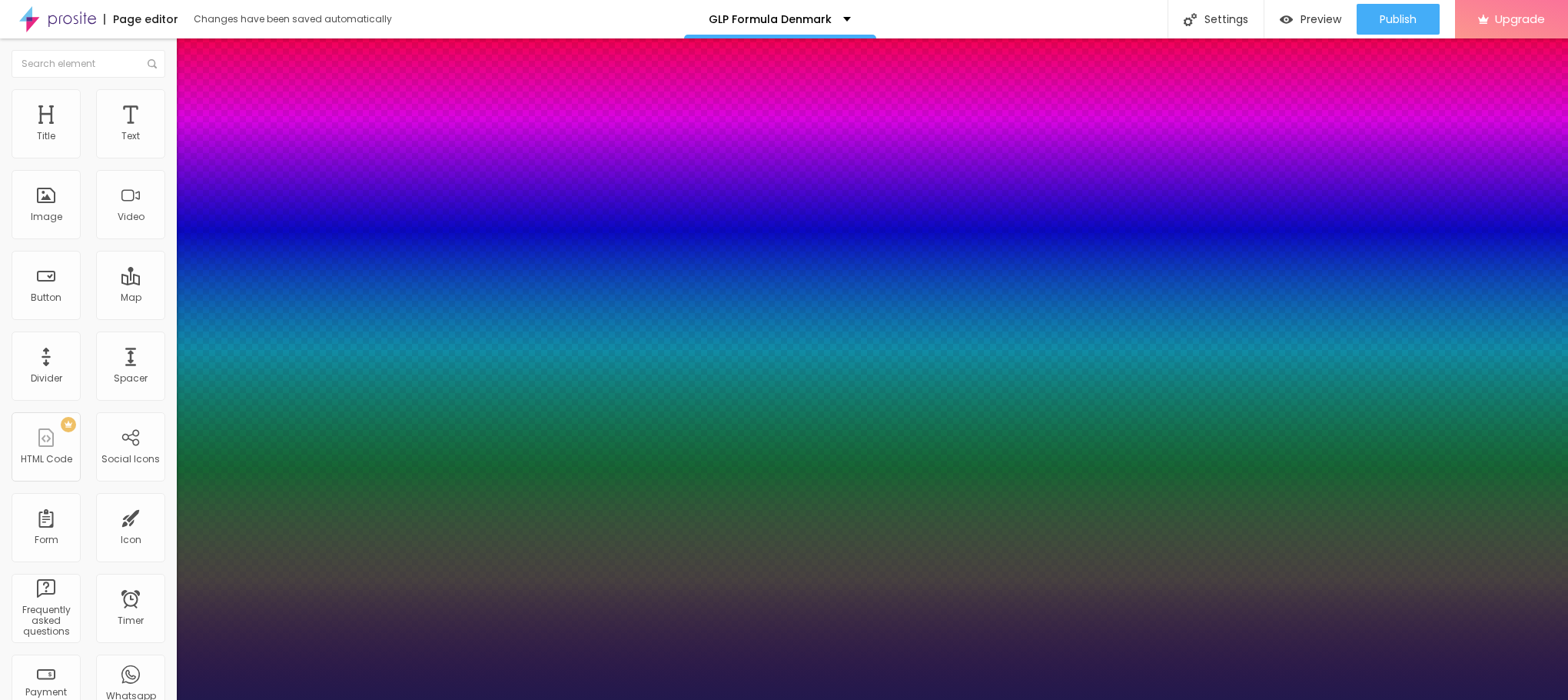
click at [684, 699] on div at bounding box center [784, 700] width 1568 height 0
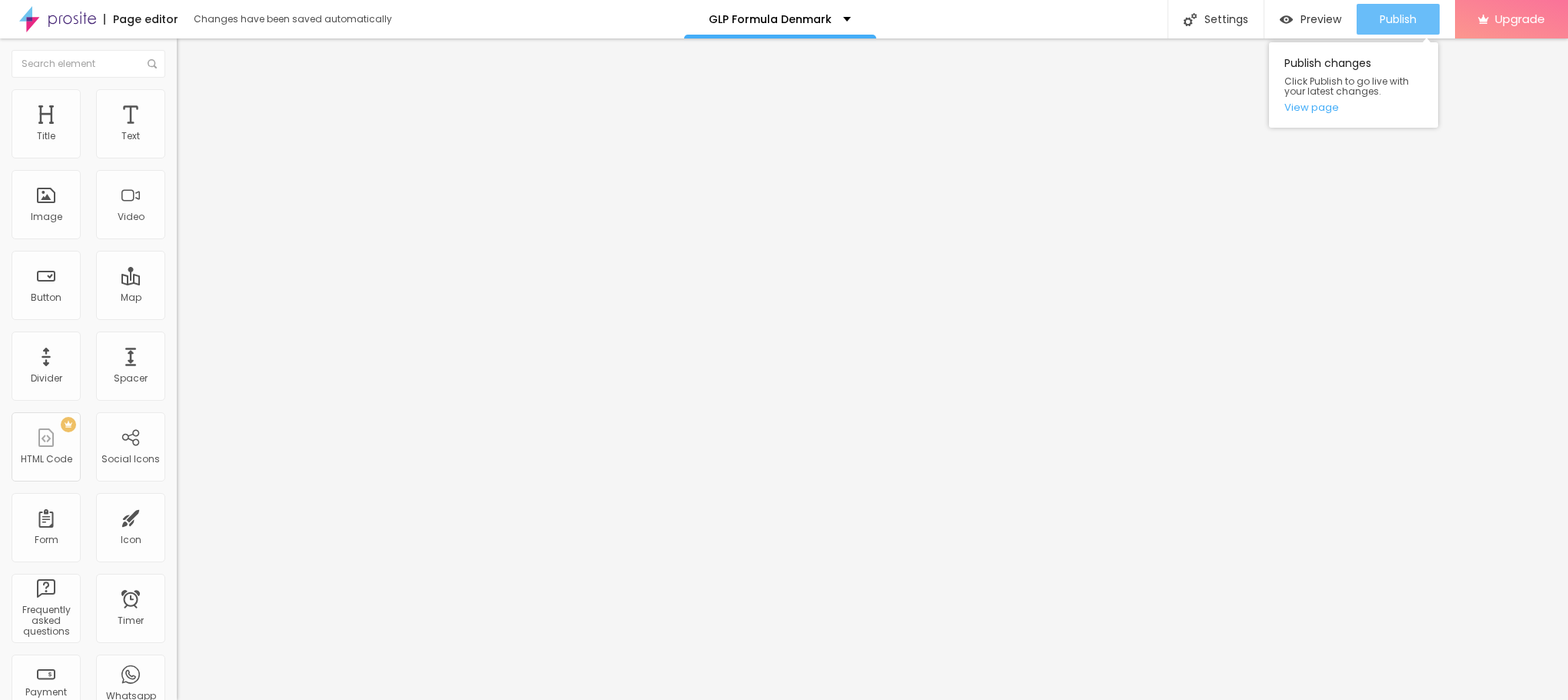
click at [1425, 14] on button "Publish" at bounding box center [1398, 20] width 83 height 31
click at [1310, 105] on link "View page" at bounding box center [1353, 107] width 139 height 10
